Goal: Information Seeking & Learning: Learn about a topic

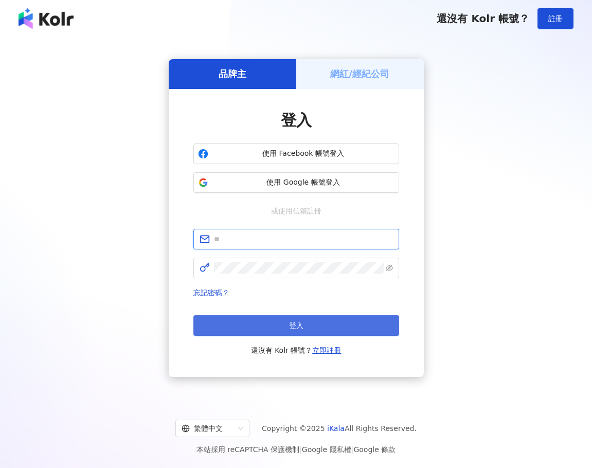
type input "**********"
click at [307, 328] on button "登入" at bounding box center [296, 325] width 206 height 21
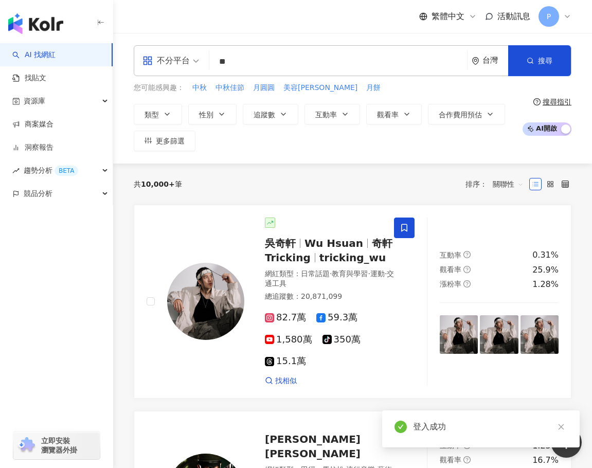
type input "*"
type input "***"
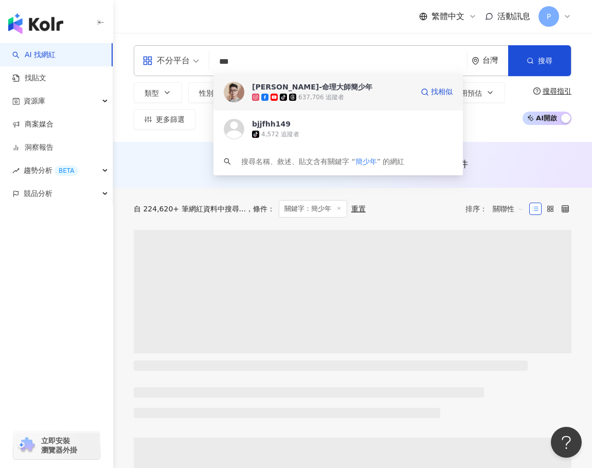
click at [409, 88] on span "[PERSON_NAME]-命理大師簡少年" at bounding box center [332, 87] width 161 height 10
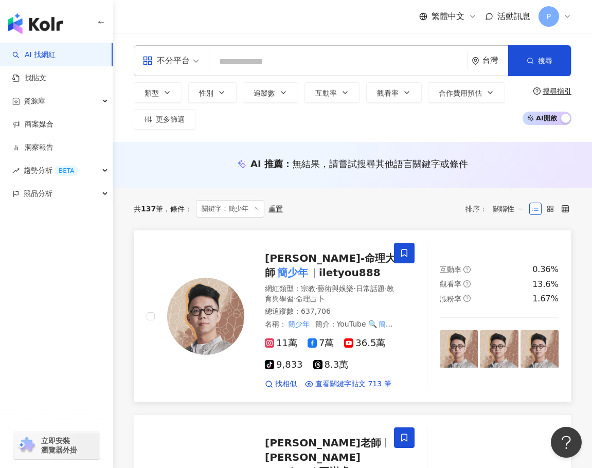
click at [310, 252] on span "桃桃喜-命理大師" at bounding box center [330, 265] width 131 height 27
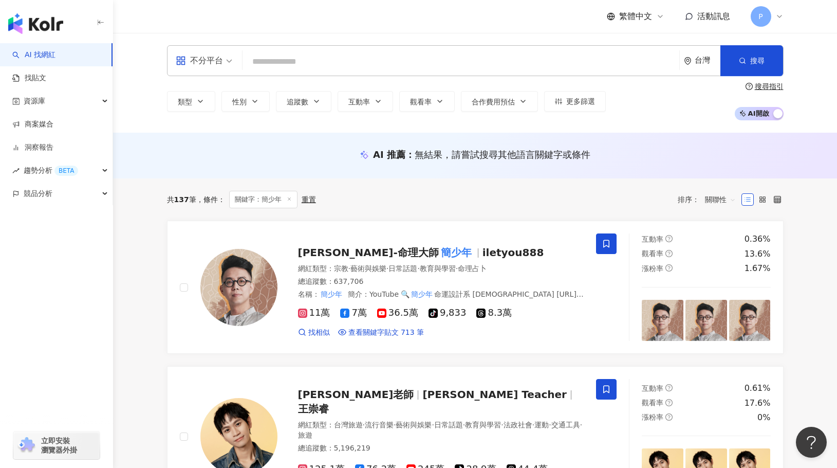
click at [374, 52] on input "search" at bounding box center [461, 62] width 429 height 20
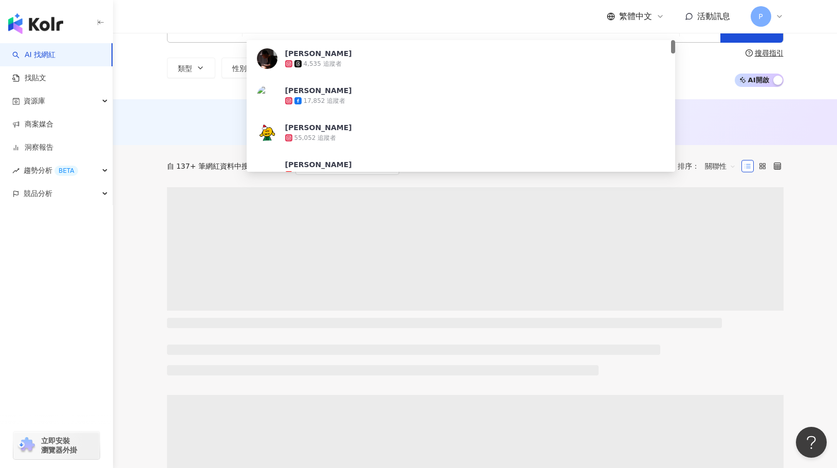
scroll to position [51, 0]
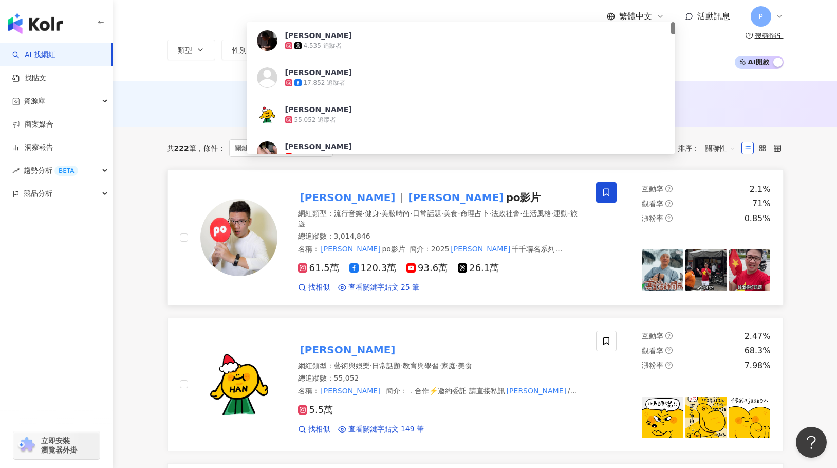
type input "**"
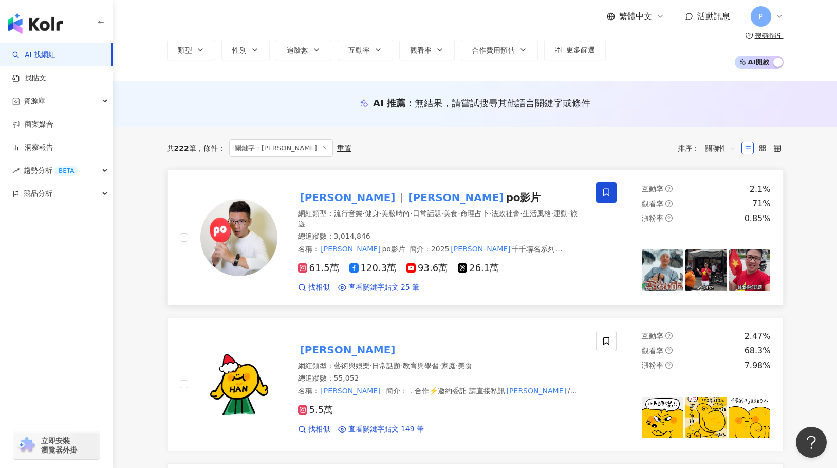
click at [506, 197] on span "po影片" at bounding box center [523, 197] width 35 height 12
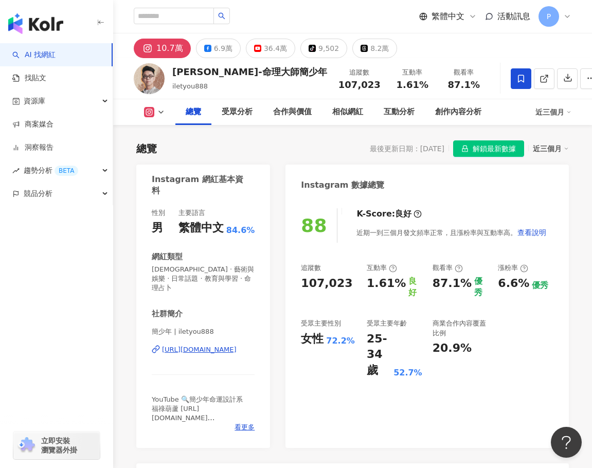
click at [159, 108] on icon at bounding box center [161, 112] width 8 height 8
click at [175, 114] on div "總覽" at bounding box center [193, 112] width 36 height 26
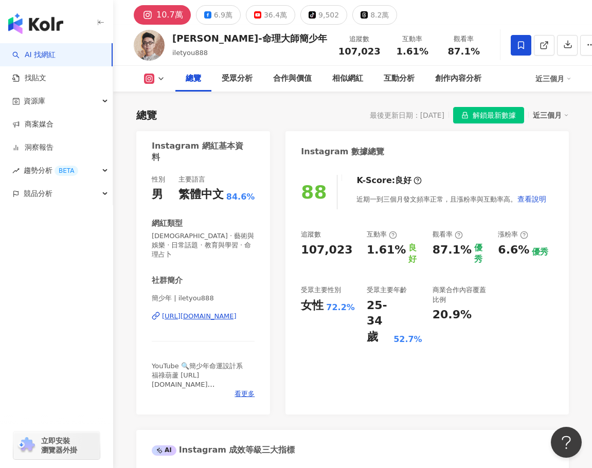
scroll to position [51, 0]
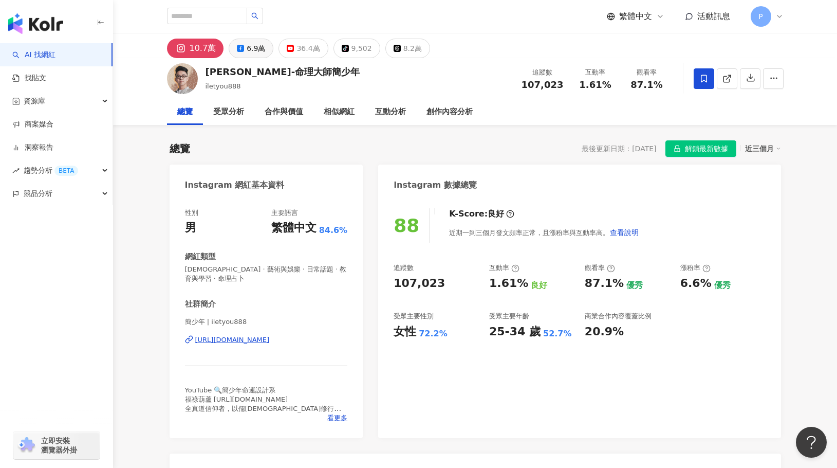
click at [250, 48] on div "6.9萬" at bounding box center [256, 48] width 19 height 14
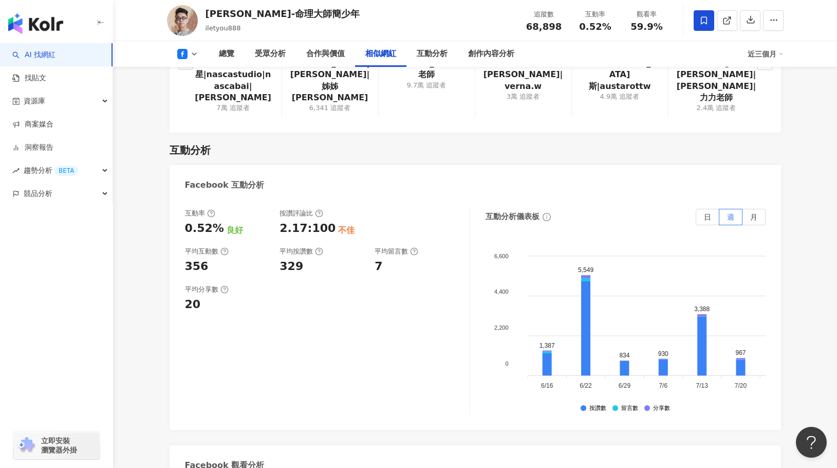
scroll to position [1748, 0]
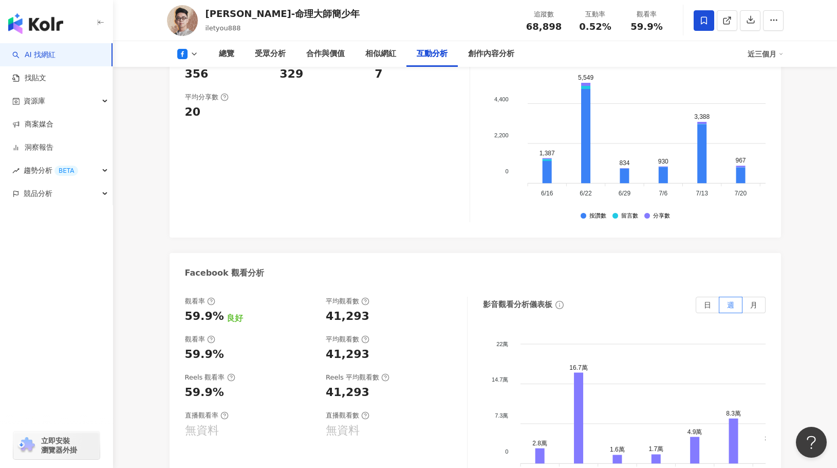
click at [196, 52] on icon at bounding box center [194, 54] width 8 height 8
click at [196, 76] on button "Instagram" at bounding box center [204, 73] width 62 height 14
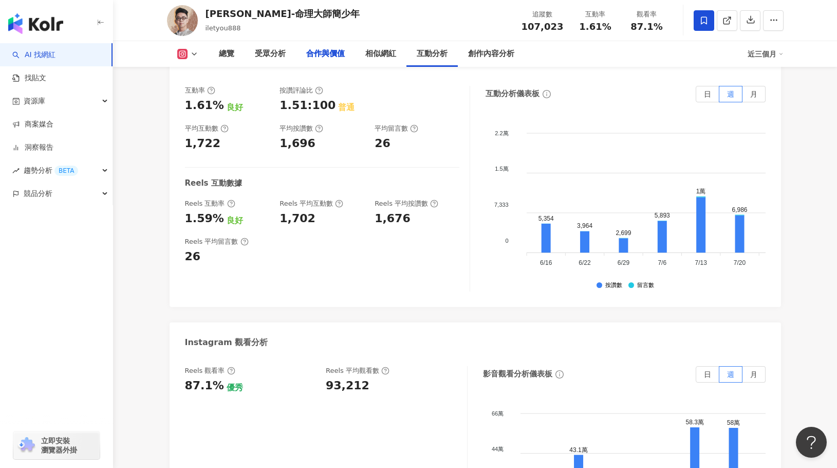
scroll to position [1489, 0]
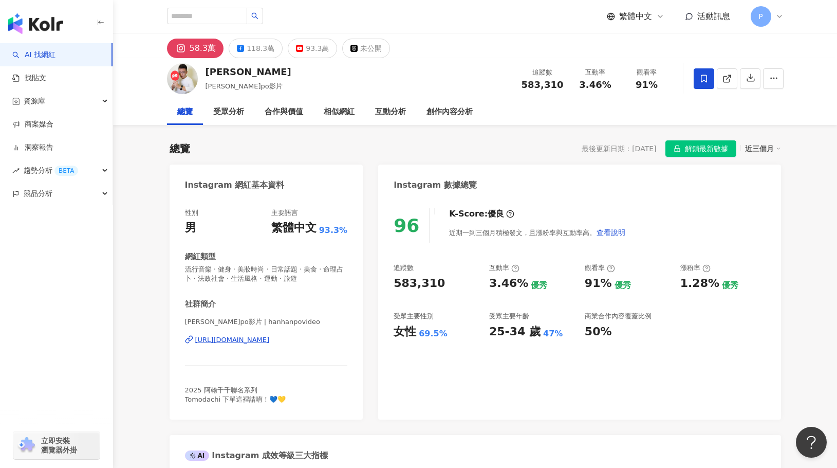
drag, startPoint x: 485, startPoint y: 54, endPoint x: 490, endPoint y: 41, distance: 14.3
click at [485, 54] on div "58.3萬 118.3萬 93.3萬 未公開" at bounding box center [475, 45] width 658 height 25
